Goal: Task Accomplishment & Management: Manage account settings

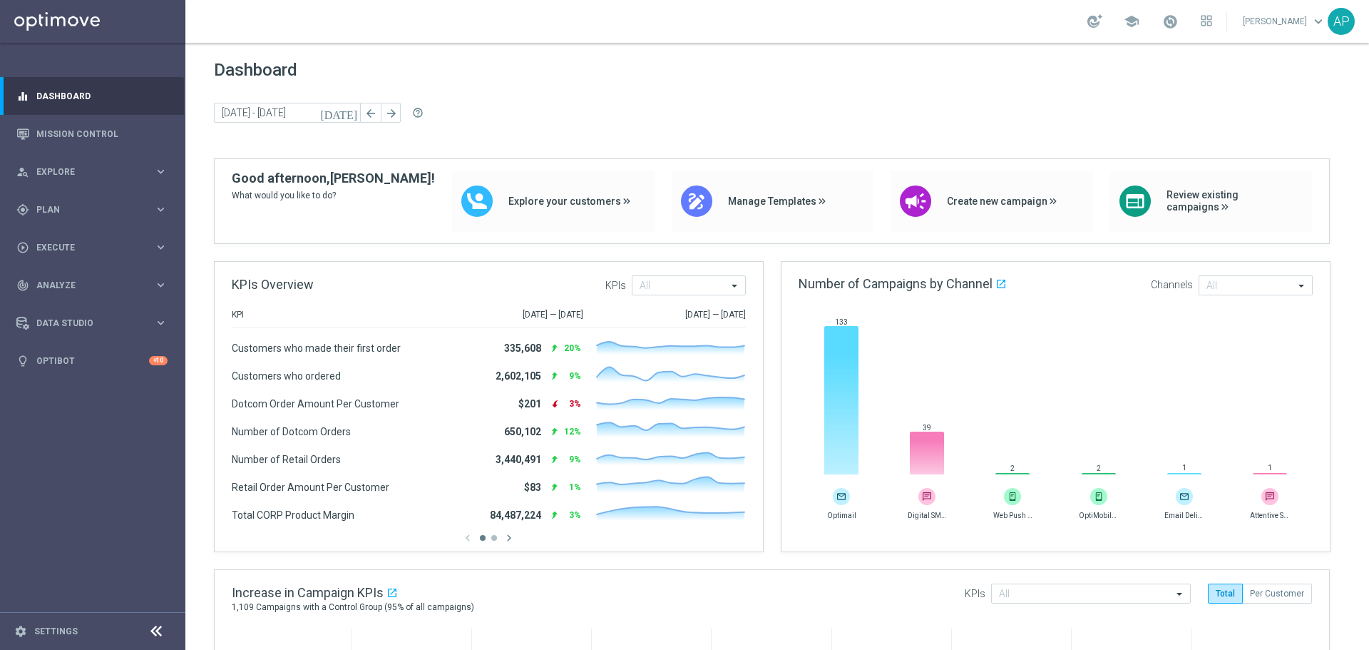
click at [95, 216] on div "gps_fixed Plan keyboard_arrow_right" at bounding box center [92, 209] width 184 height 38
click at [109, 242] on link "Target Groups" at bounding box center [92, 238] width 111 height 11
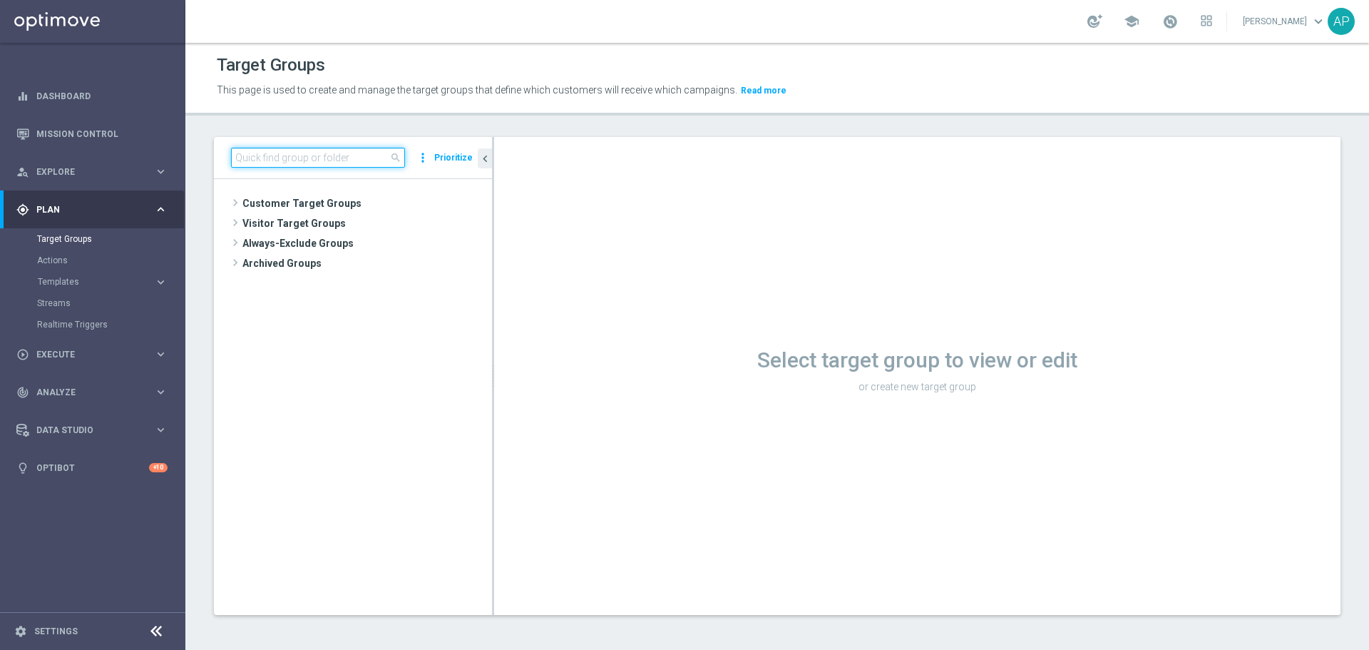
click at [384, 148] on input at bounding box center [318, 158] width 174 height 20
drag, startPoint x: 358, startPoint y: 152, endPoint x: 213, endPoint y: 138, distance: 146.1
click at [213, 138] on div "selling close more_vert Prioritize No items or folders found. chevron_left Sele…" at bounding box center [777, 387] width 1184 height 500
type input "S"
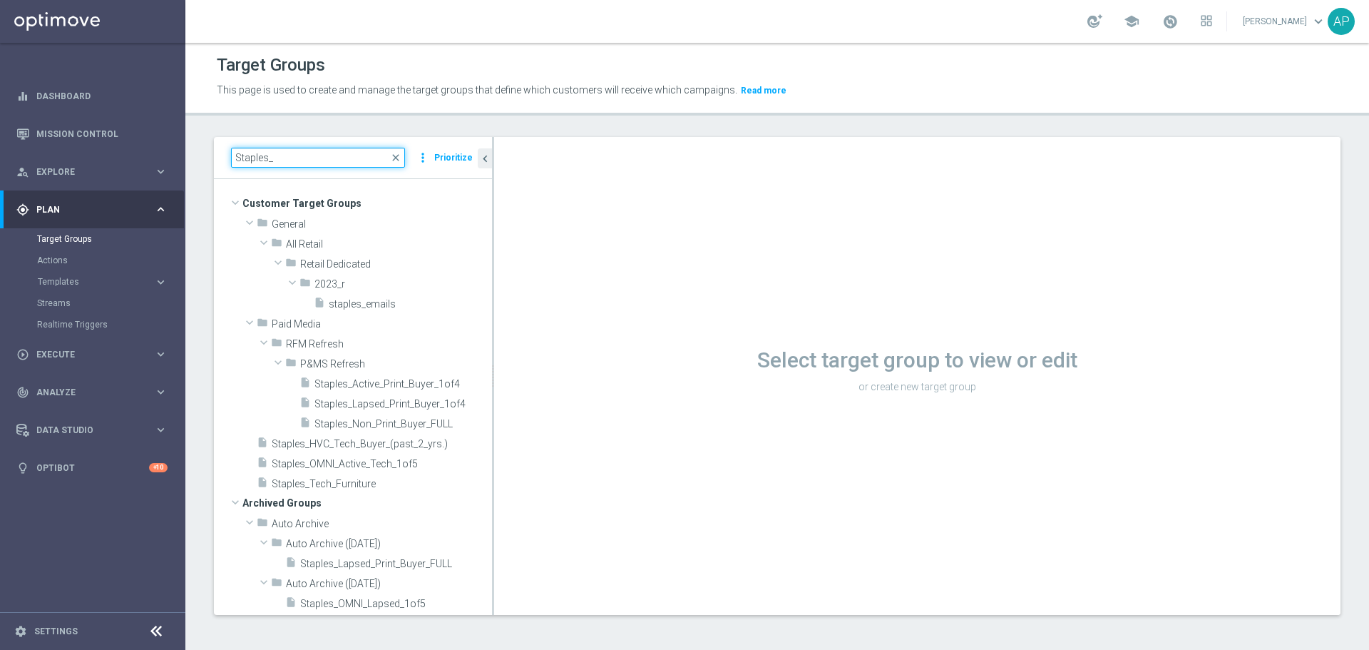
type input "Staples_"
click at [404, 464] on span "Staples_OMNI_Active_Tech_1of5" at bounding box center [382, 464] width 220 height 12
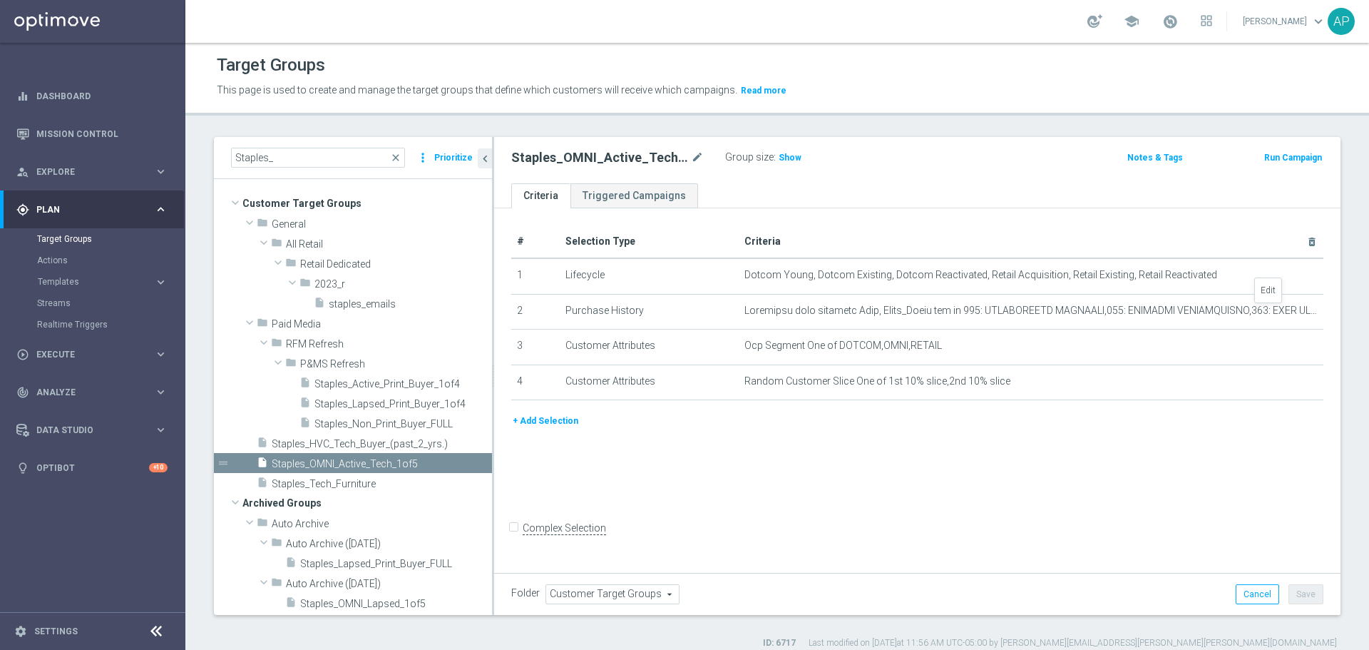
click at [0, 0] on icon "mode_edit" at bounding box center [0, 0] width 0 height 0
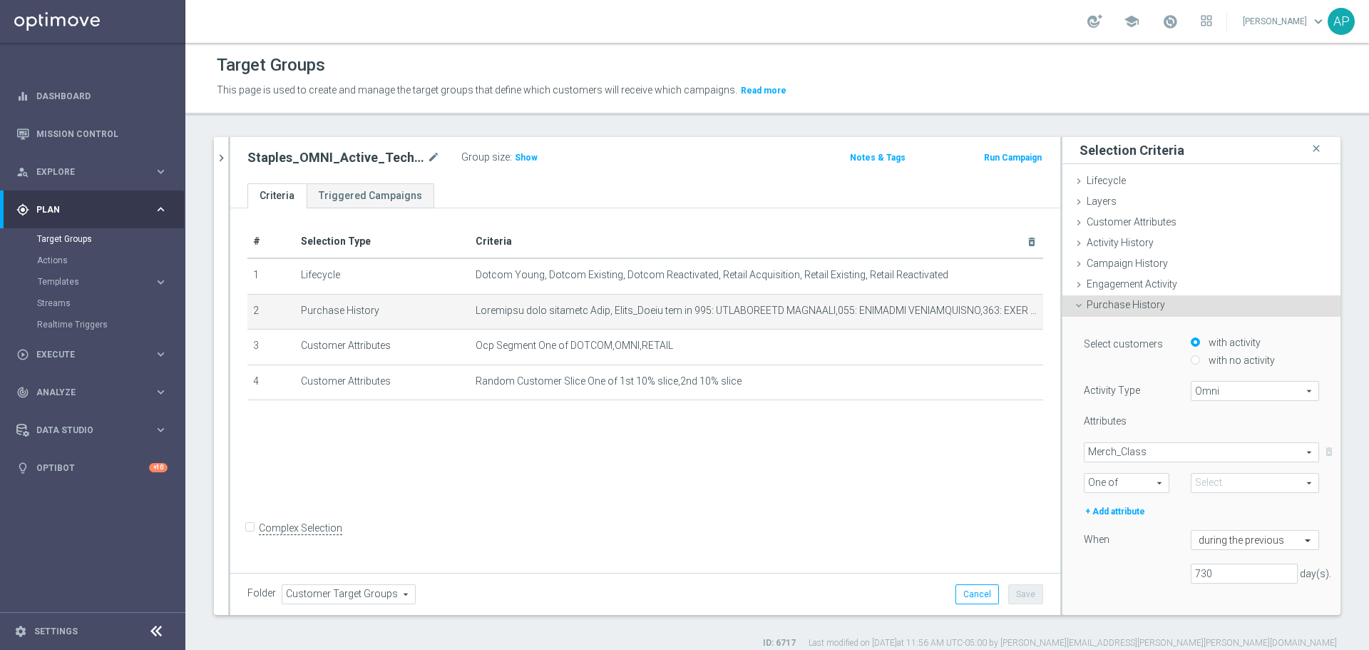
type input "Selected 80 of 883"
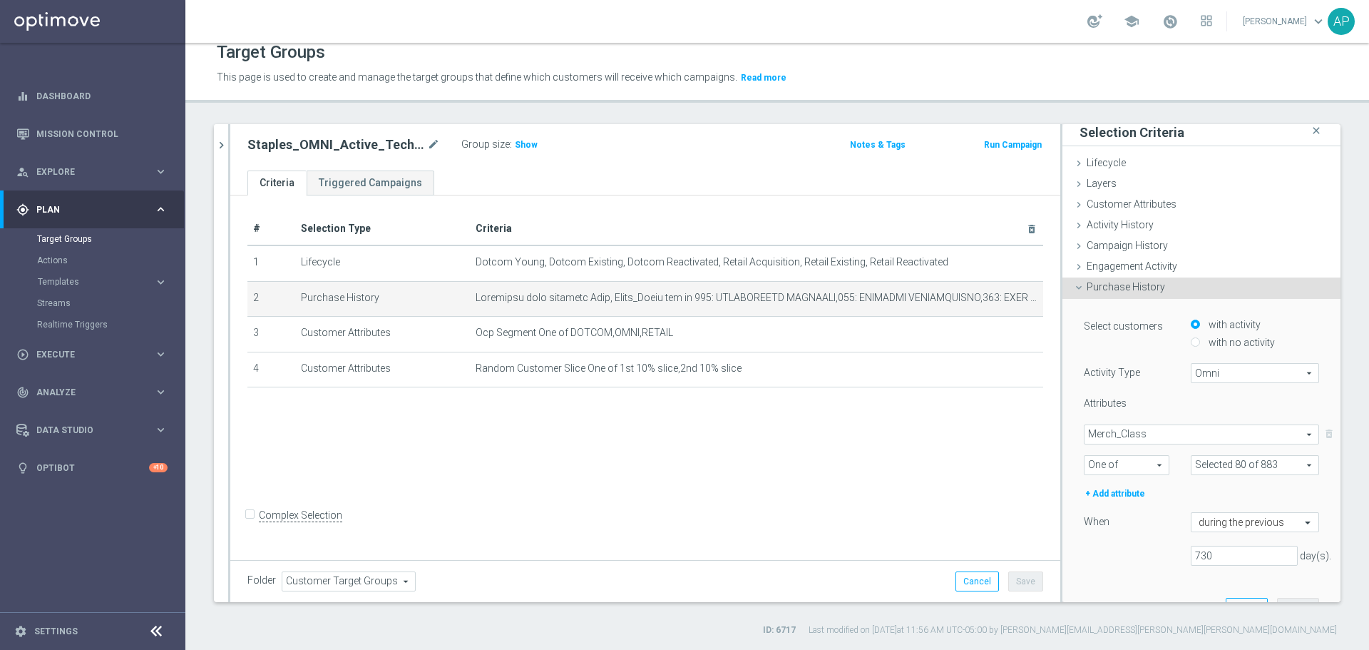
scroll to position [76, 0]
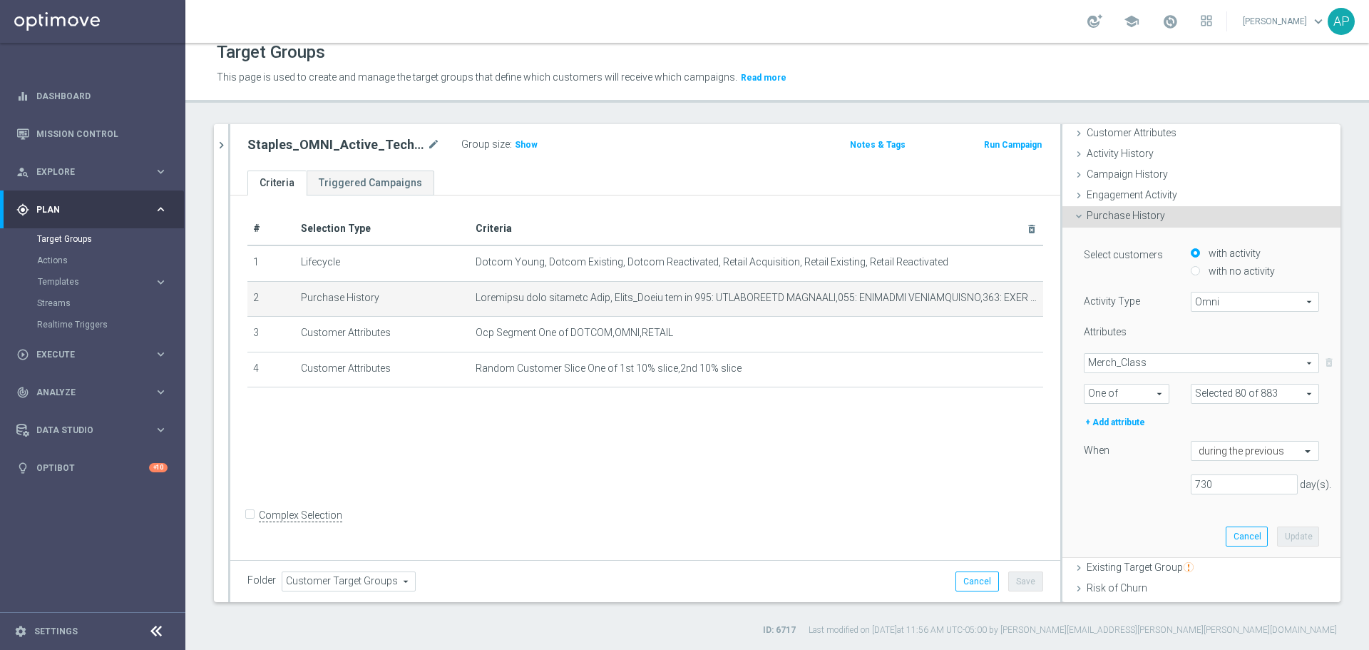
click at [215, 153] on button "chevron_right" at bounding box center [221, 145] width 14 height 42
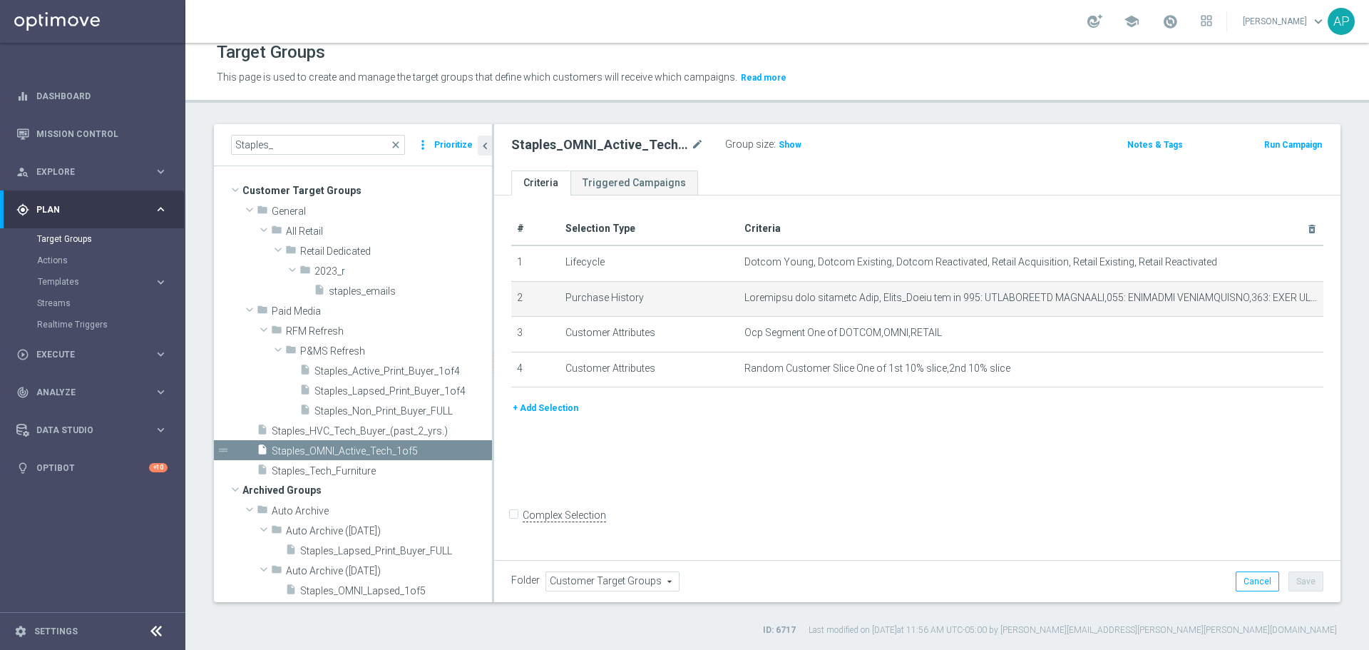
scroll to position [0, 0]
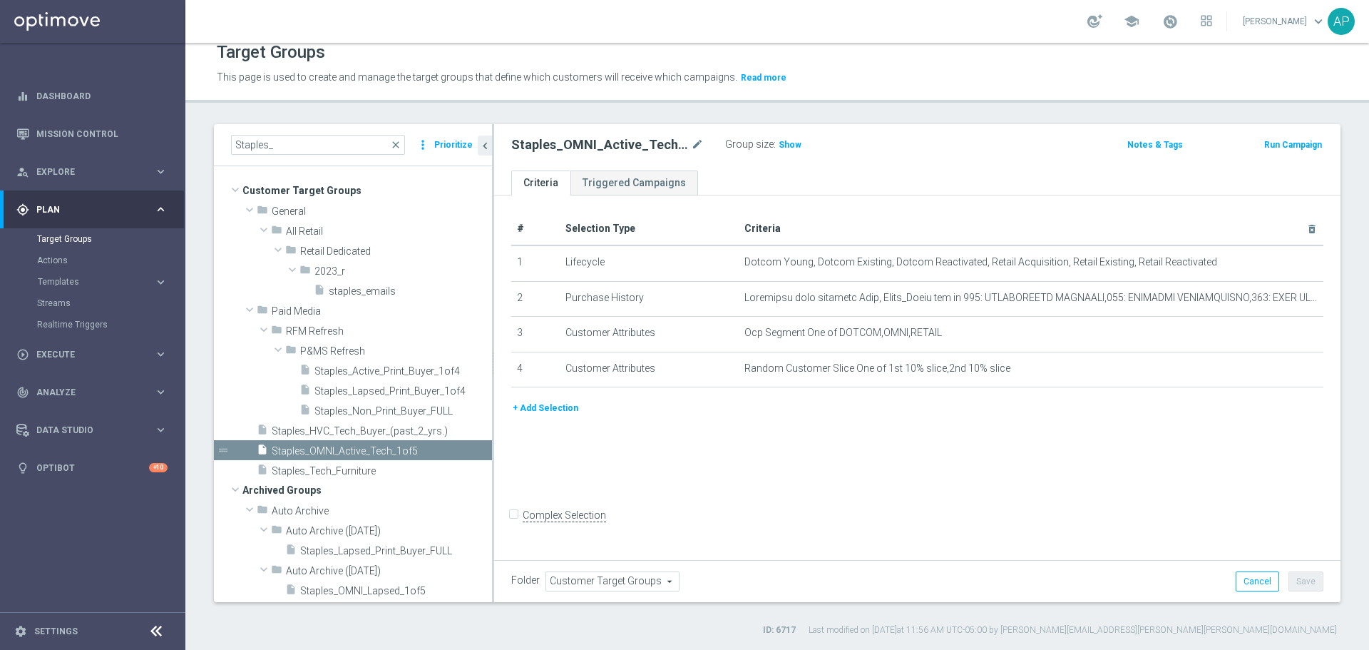
click at [387, 369] on span "Staples_Active_Print_Buyer_1of4" at bounding box center [404, 371] width 178 height 12
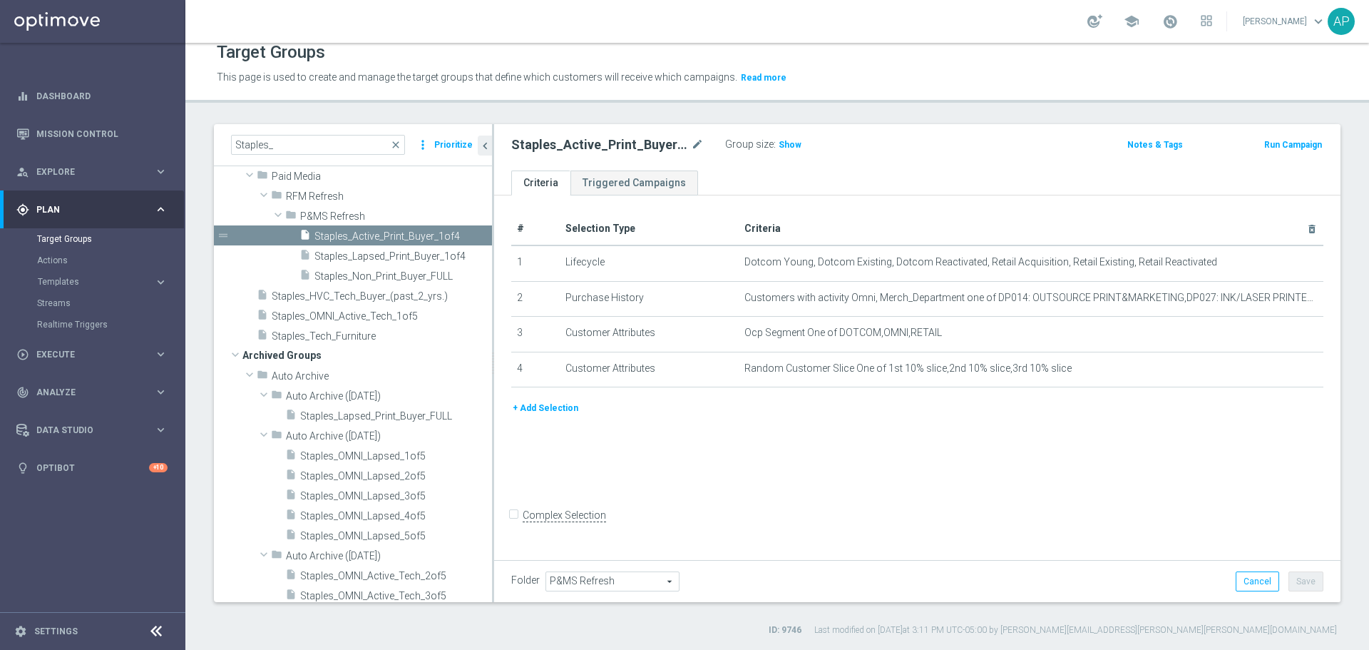
scroll to position [214, 0]
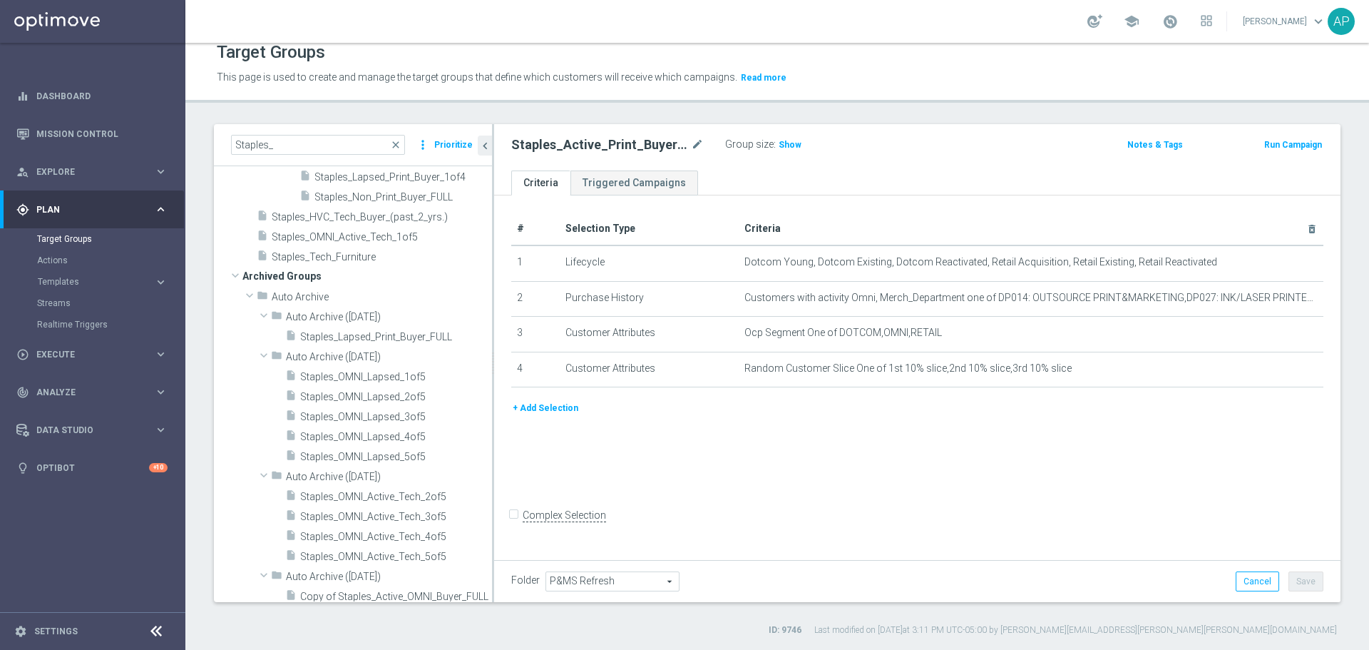
click at [401, 501] on span "Staples_OMNI_Active_Tech_2of5" at bounding box center [396, 497] width 192 height 12
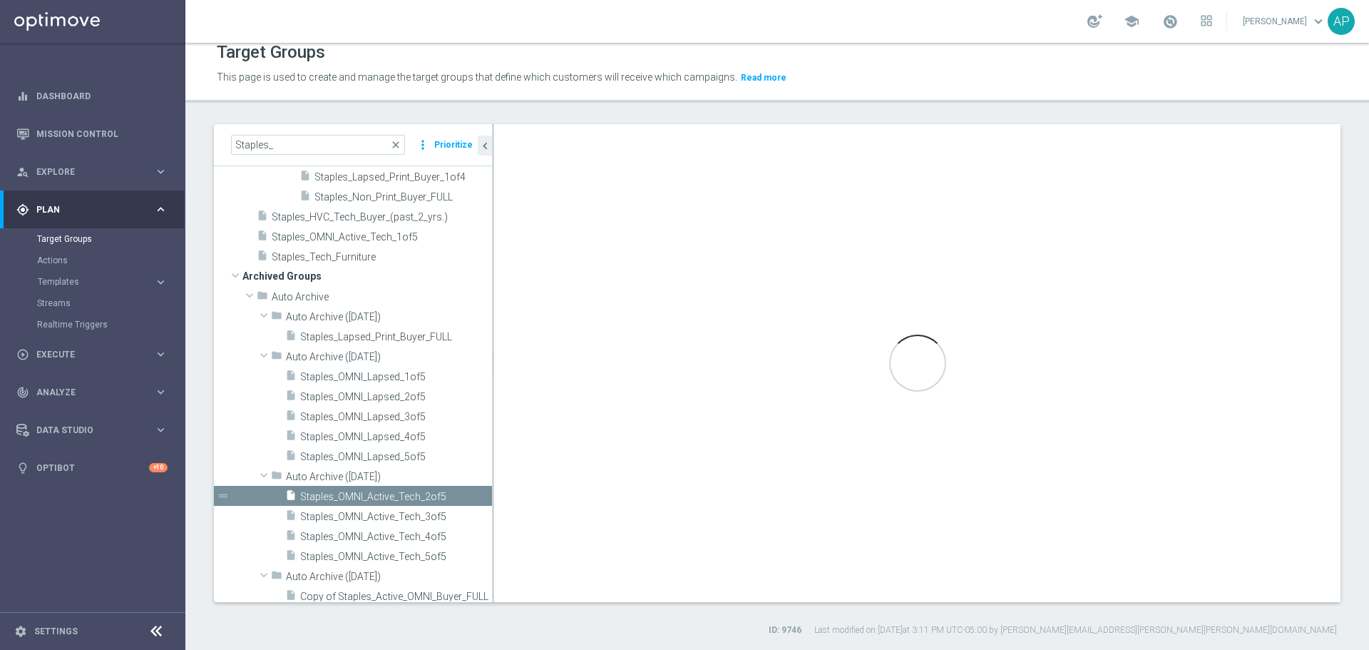
type input "Auto Archive (2025-05-28)"
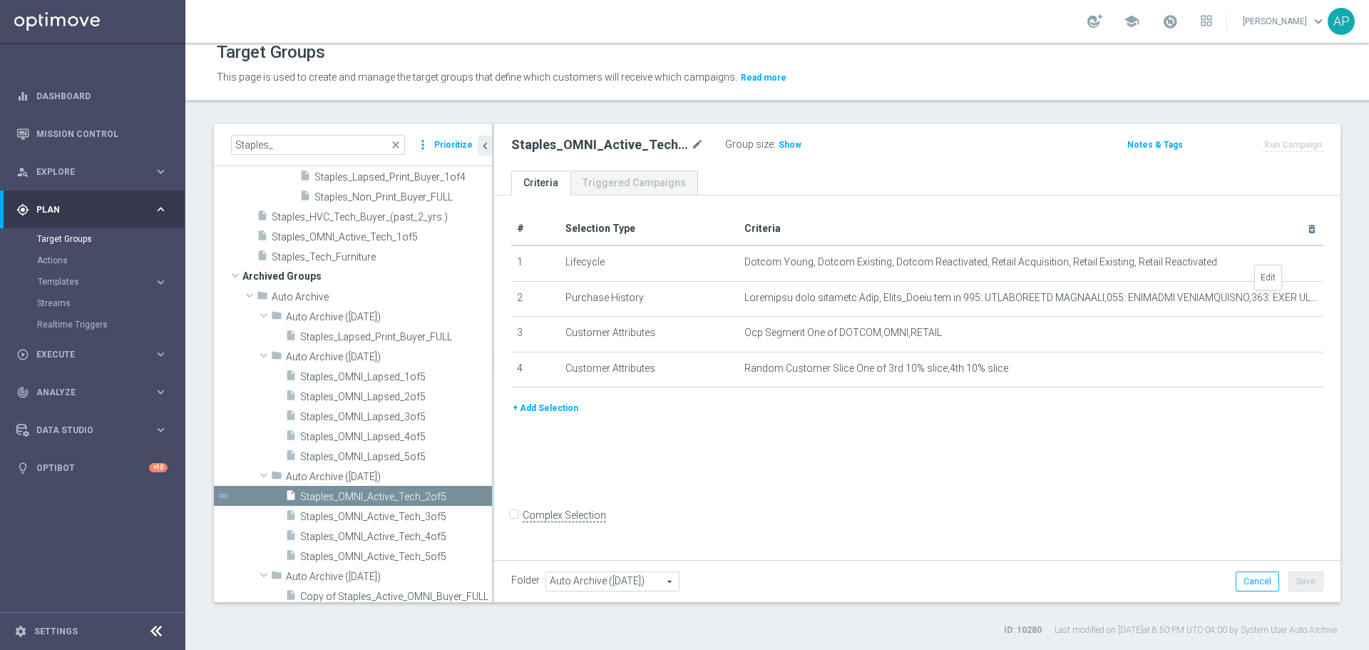
click at [0, 0] on icon "mode_edit" at bounding box center [0, 0] width 0 height 0
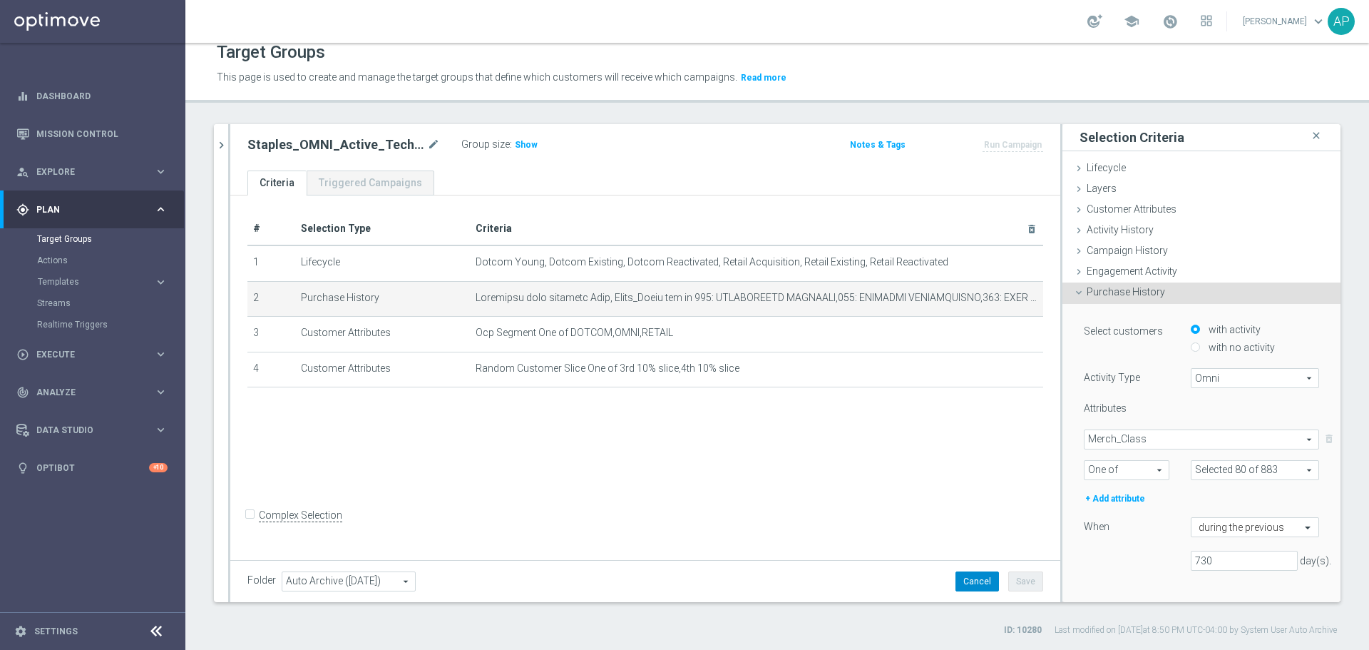
click at [979, 584] on button "Cancel" at bounding box center [978, 581] width 44 height 20
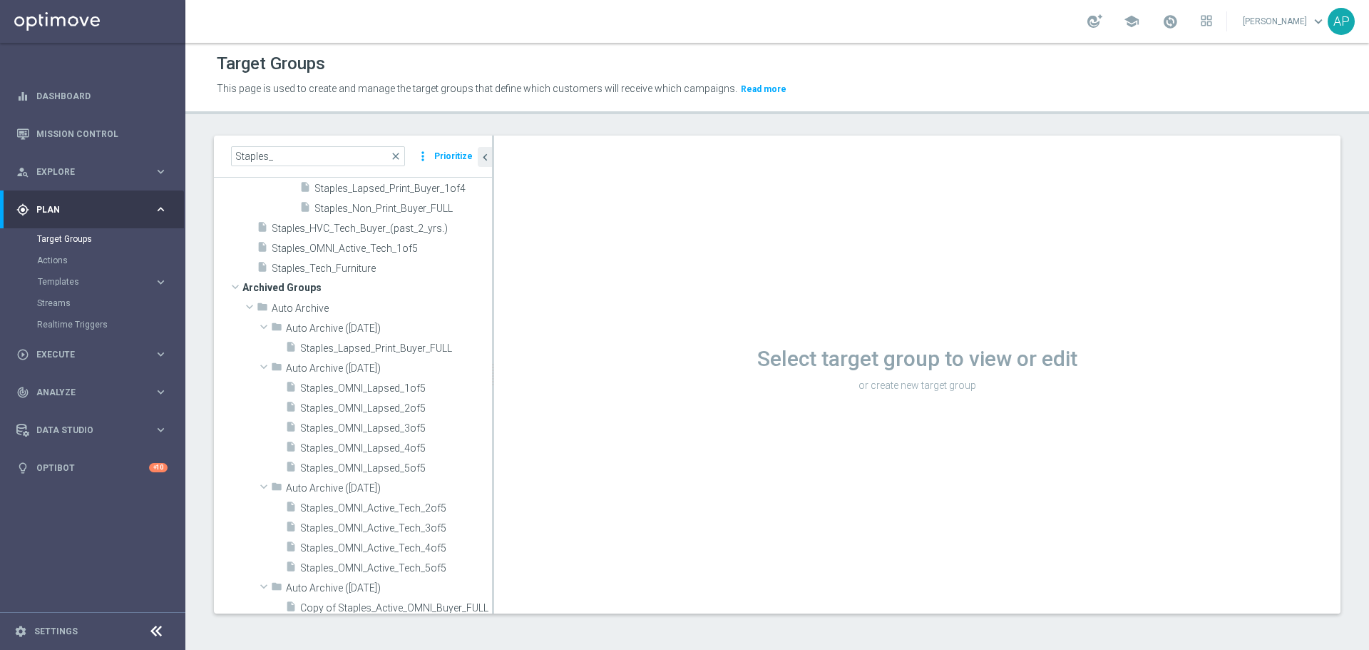
scroll to position [1, 0]
click at [351, 367] on span "Auto Archive (2025-05-27)" at bounding box center [389, 368] width 206 height 12
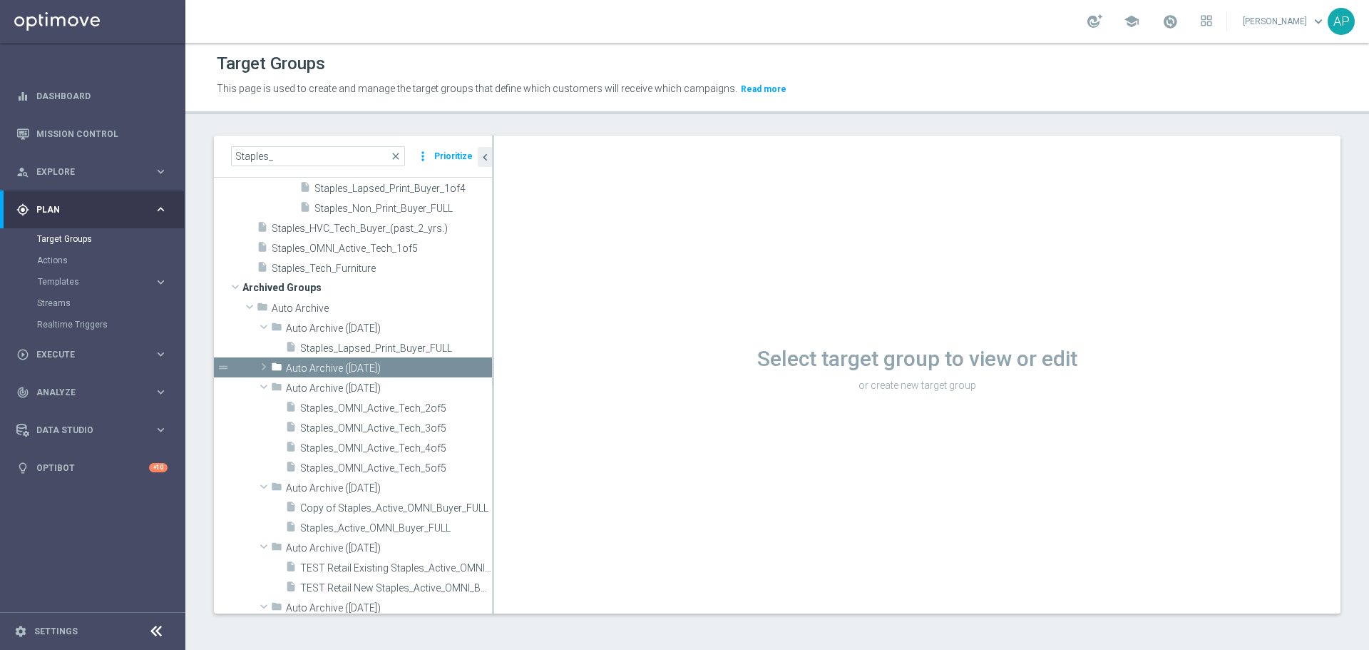
click at [354, 369] on span "Auto Archive (2025-05-27)" at bounding box center [389, 368] width 206 height 12
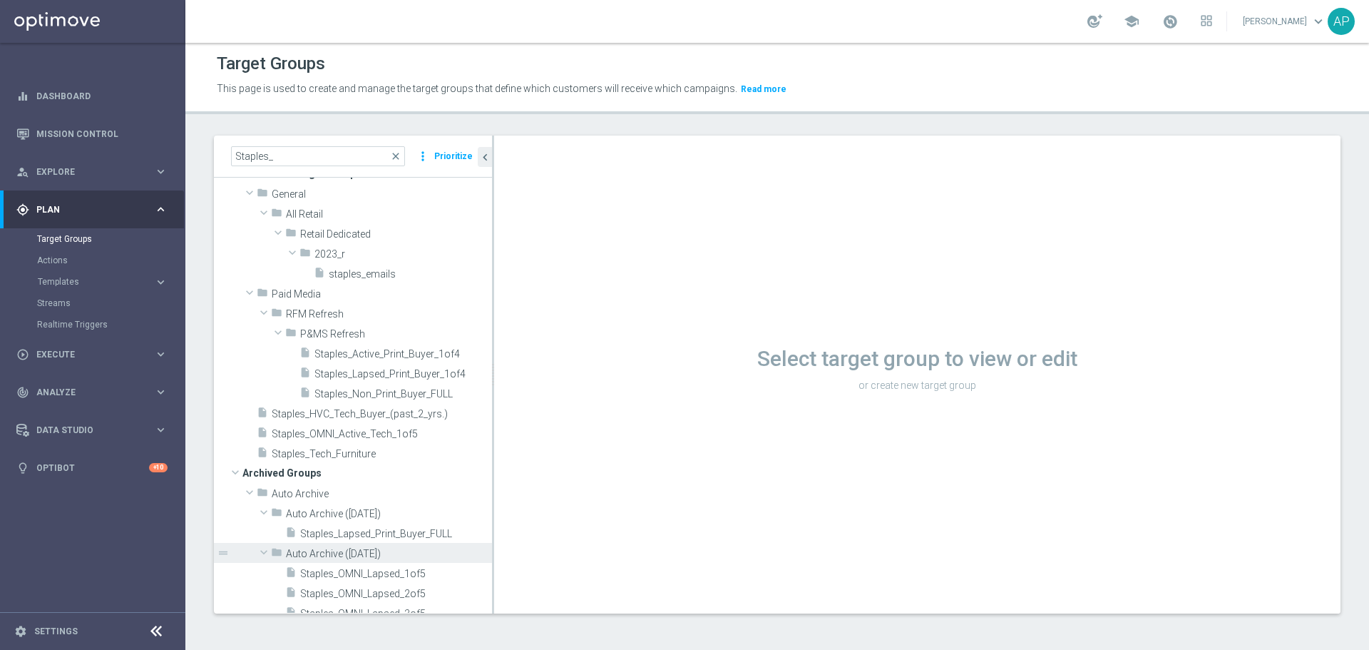
scroll to position [0, 0]
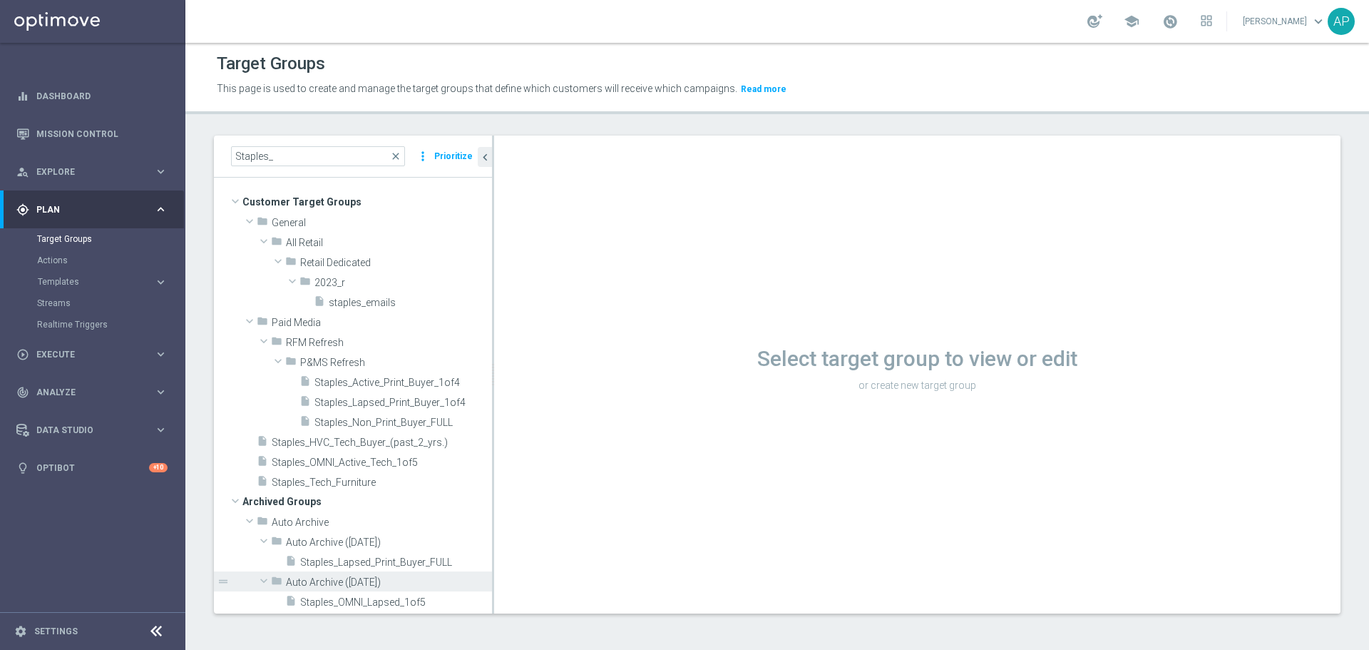
click at [392, 408] on span "Staples_Lapsed_Print_Buyer_1of4" at bounding box center [404, 403] width 178 height 12
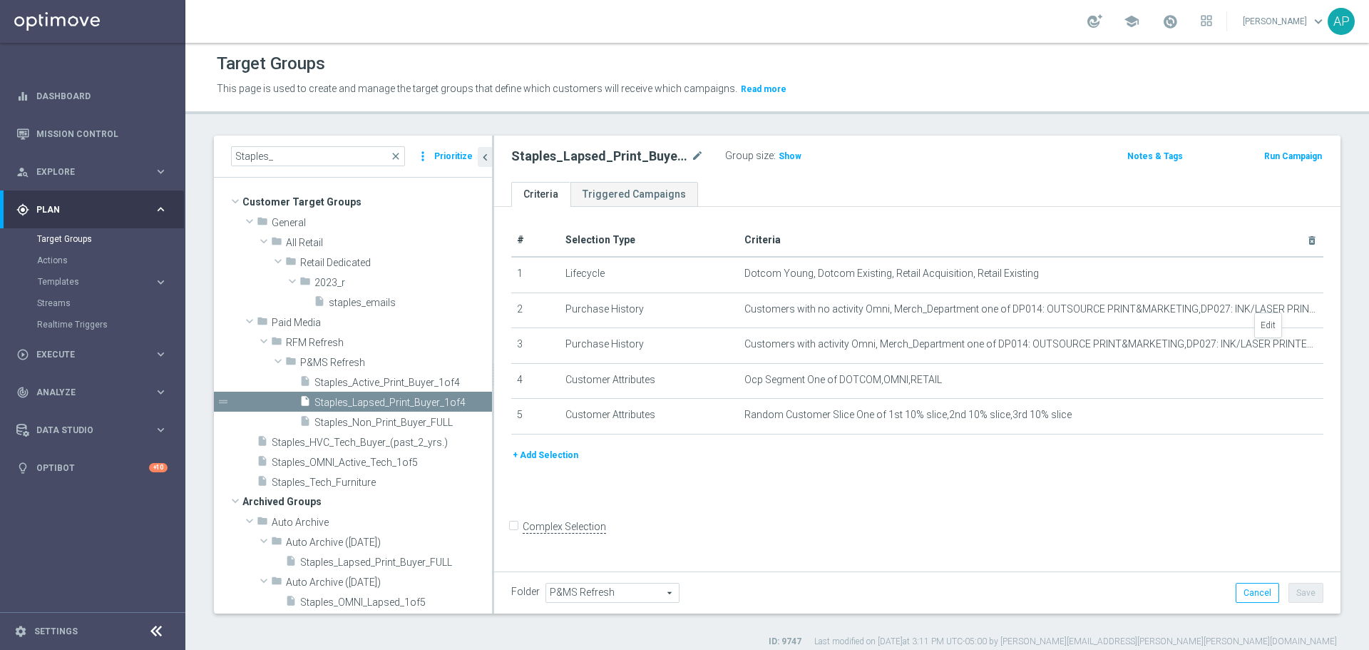
click at [0, 0] on icon "mode_edit" at bounding box center [0, 0] width 0 height 0
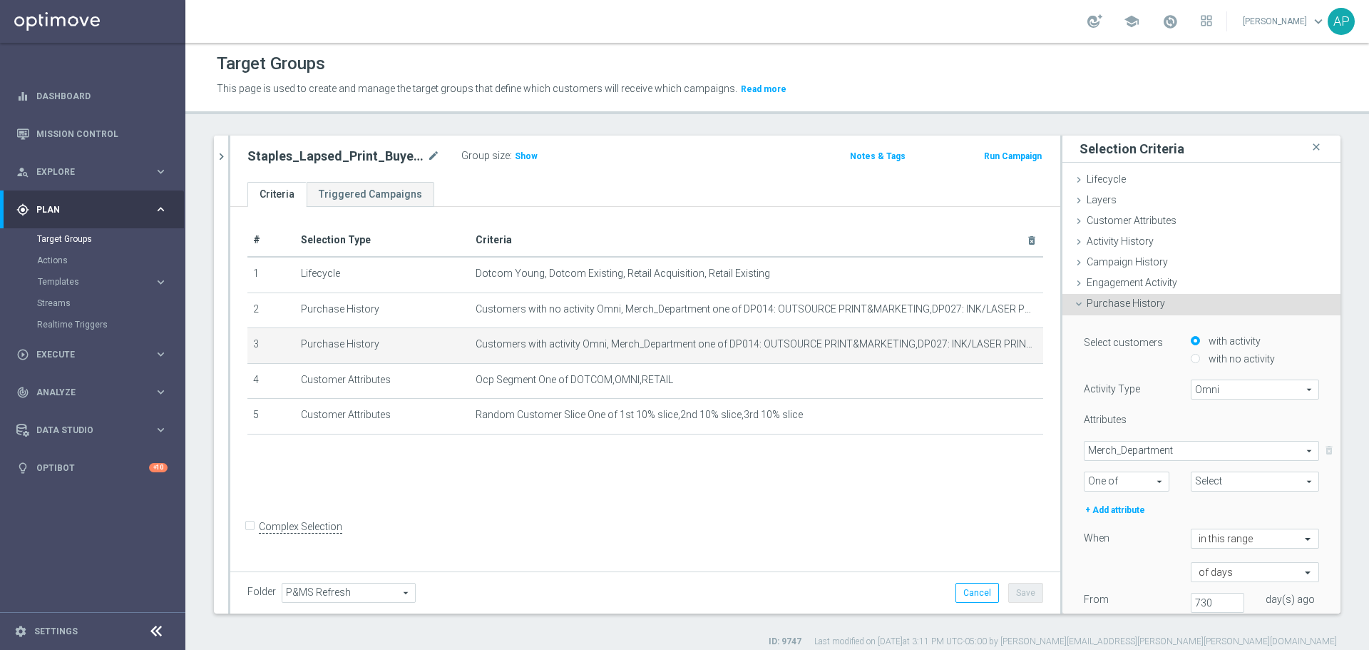
type input "Selected 10 of 91"
click at [973, 594] on button "Cancel" at bounding box center [978, 593] width 44 height 20
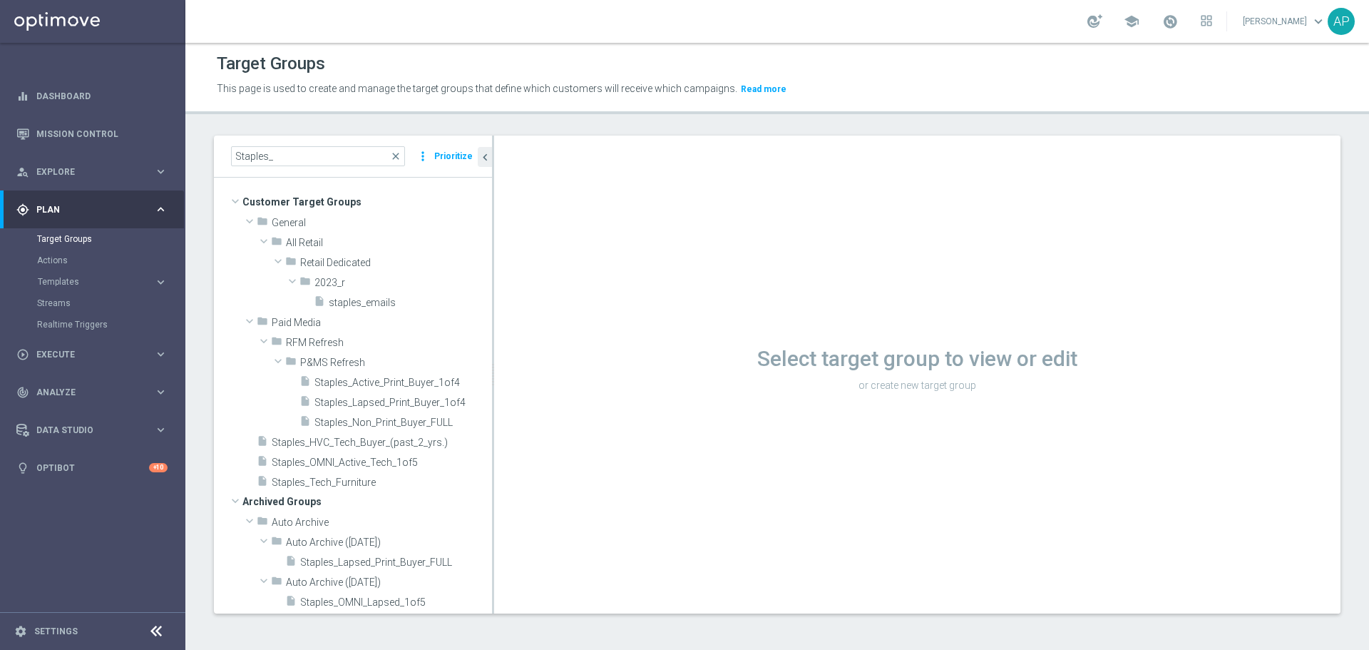
scroll to position [143, 0]
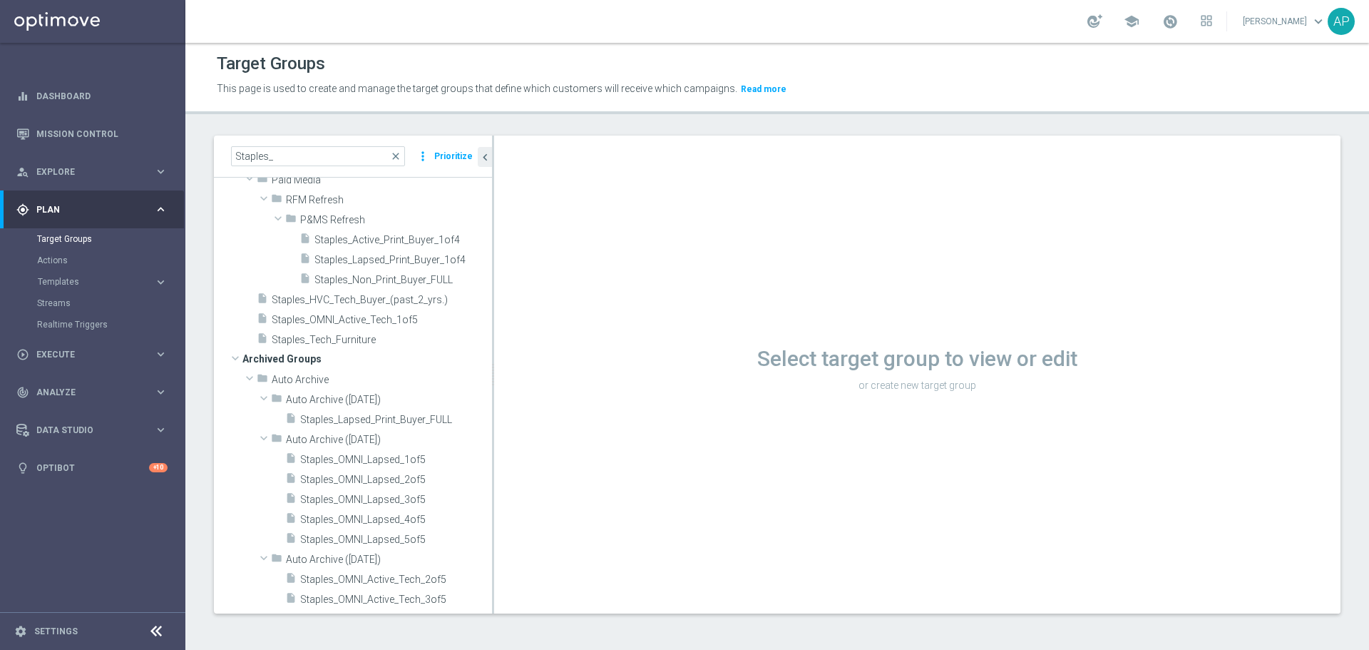
click at [369, 241] on span "Staples_Active_Print_Buyer_1of4" at bounding box center [404, 240] width 178 height 12
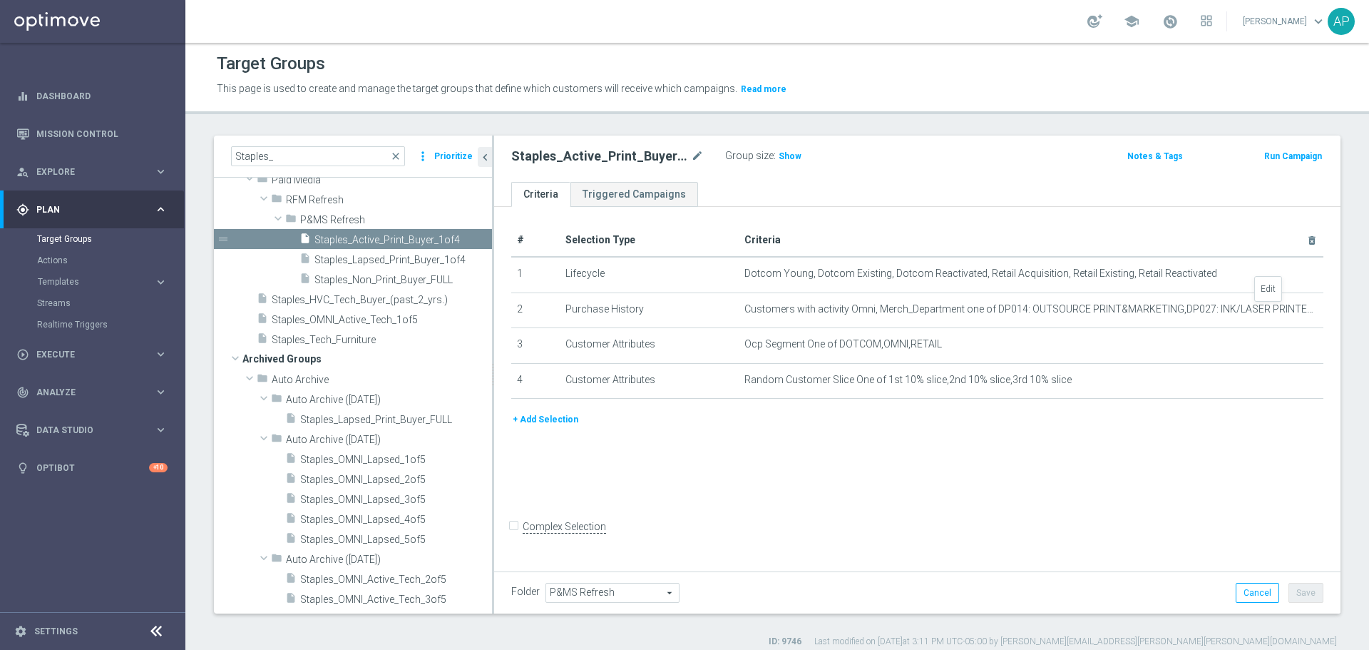
click at [0, 0] on icon "mode_edit" at bounding box center [0, 0] width 0 height 0
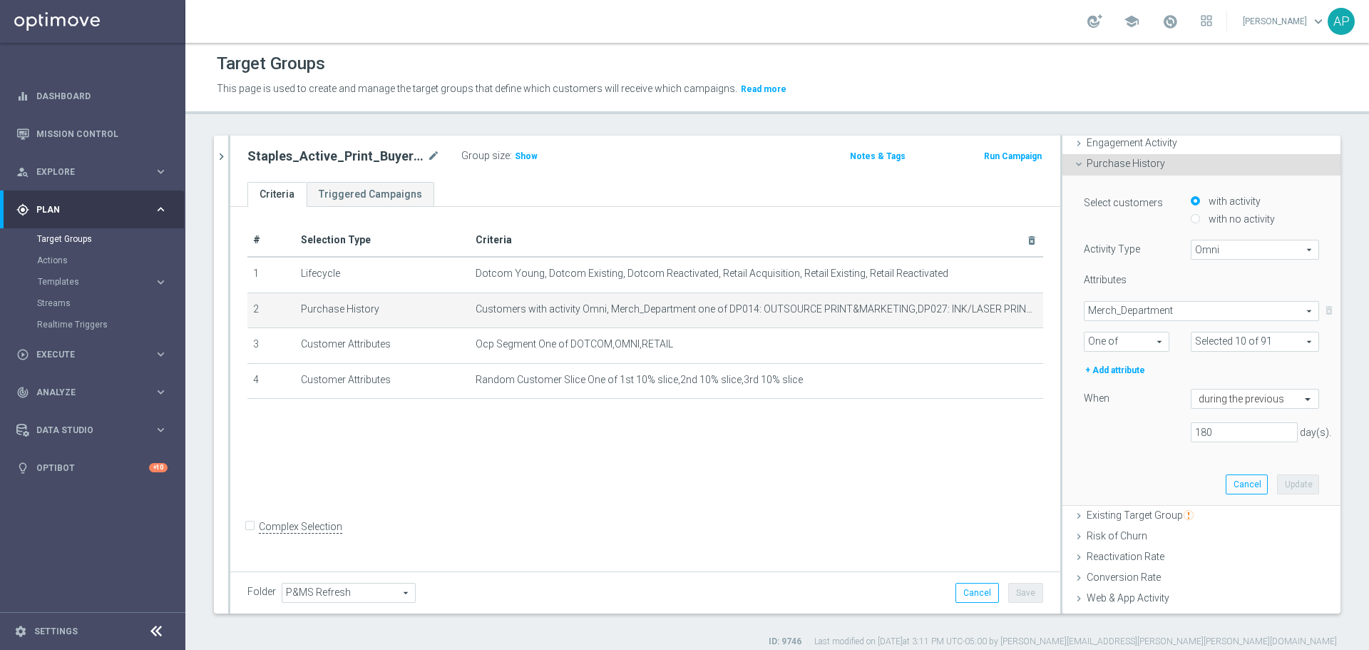
scroll to position [143, 0]
click at [1226, 478] on button "Cancel" at bounding box center [1247, 481] width 42 height 20
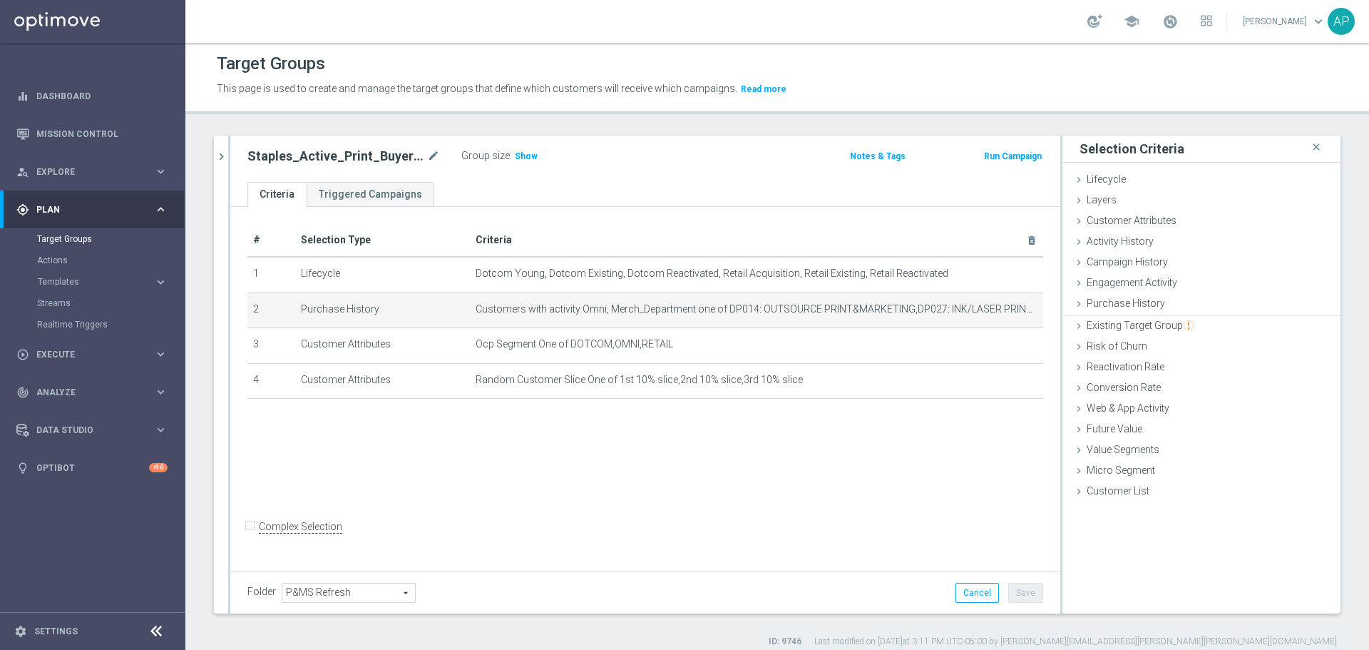
scroll to position [0, 0]
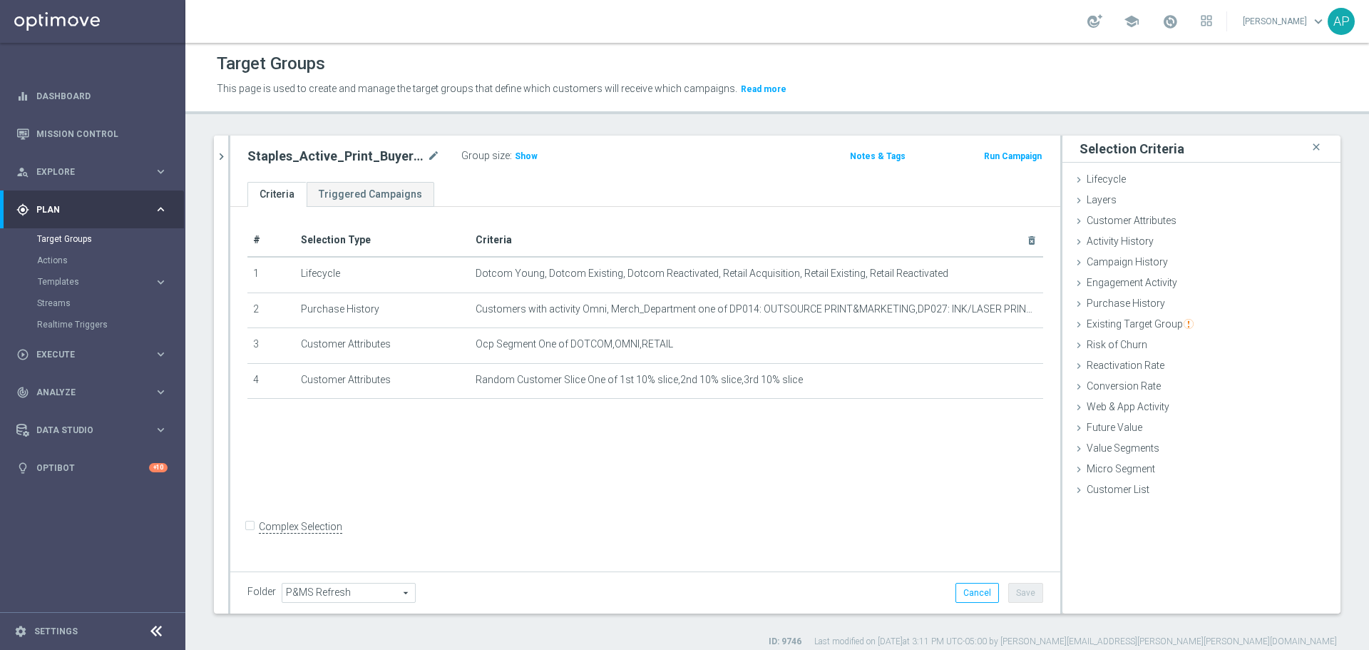
click at [1073, 242] on icon at bounding box center [1078, 241] width 11 height 11
